Goal: Check status: Check status

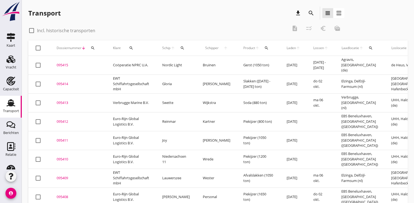
click at [93, 48] on icon "search" at bounding box center [93, 48] width 4 height 4
click at [98, 65] on input "Zoeken op dossiernummer..." at bounding box center [118, 63] width 57 height 9
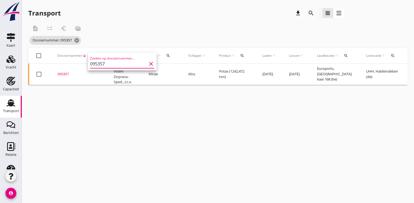
type input "095357"
click at [67, 71] on td "095357 upload_file Drop hier uw bestand om het aan het dossier toe te voegen" at bounding box center [79, 73] width 56 height 21
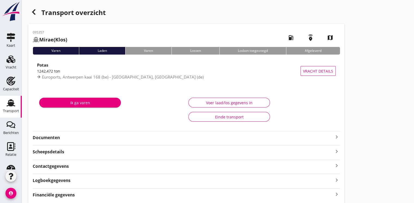
click at [60, 135] on strong "Documenten" at bounding box center [183, 137] width 301 height 6
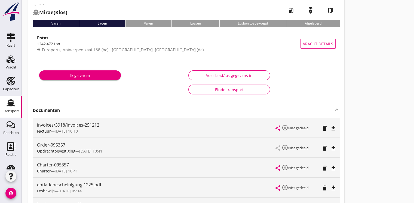
scroll to position [54, 0]
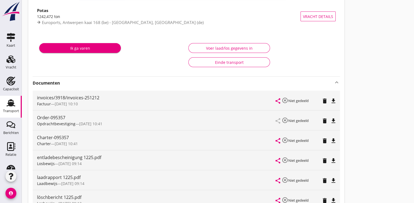
click at [336, 142] on icon "file_download" at bounding box center [333, 140] width 7 height 7
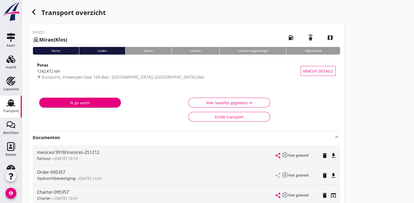
click at [35, 15] on icon "button" at bounding box center [34, 12] width 7 height 7
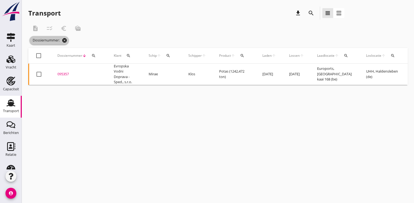
click at [67, 40] on icon "cancel" at bounding box center [64, 40] width 5 height 5
